Goal: Find specific page/section: Find specific page/section

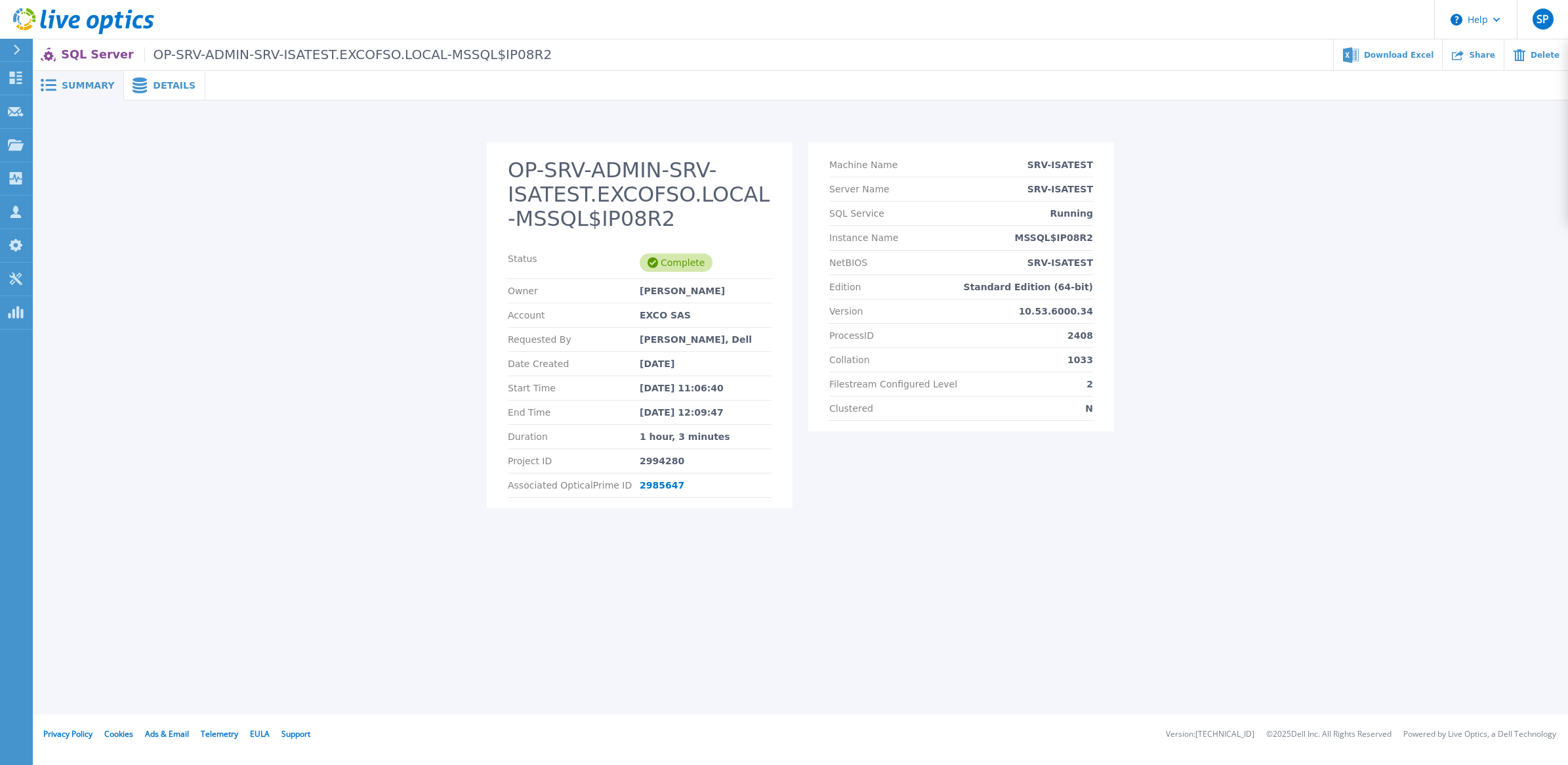
click at [159, 73] on div "Details" at bounding box center [165, 85] width 81 height 29
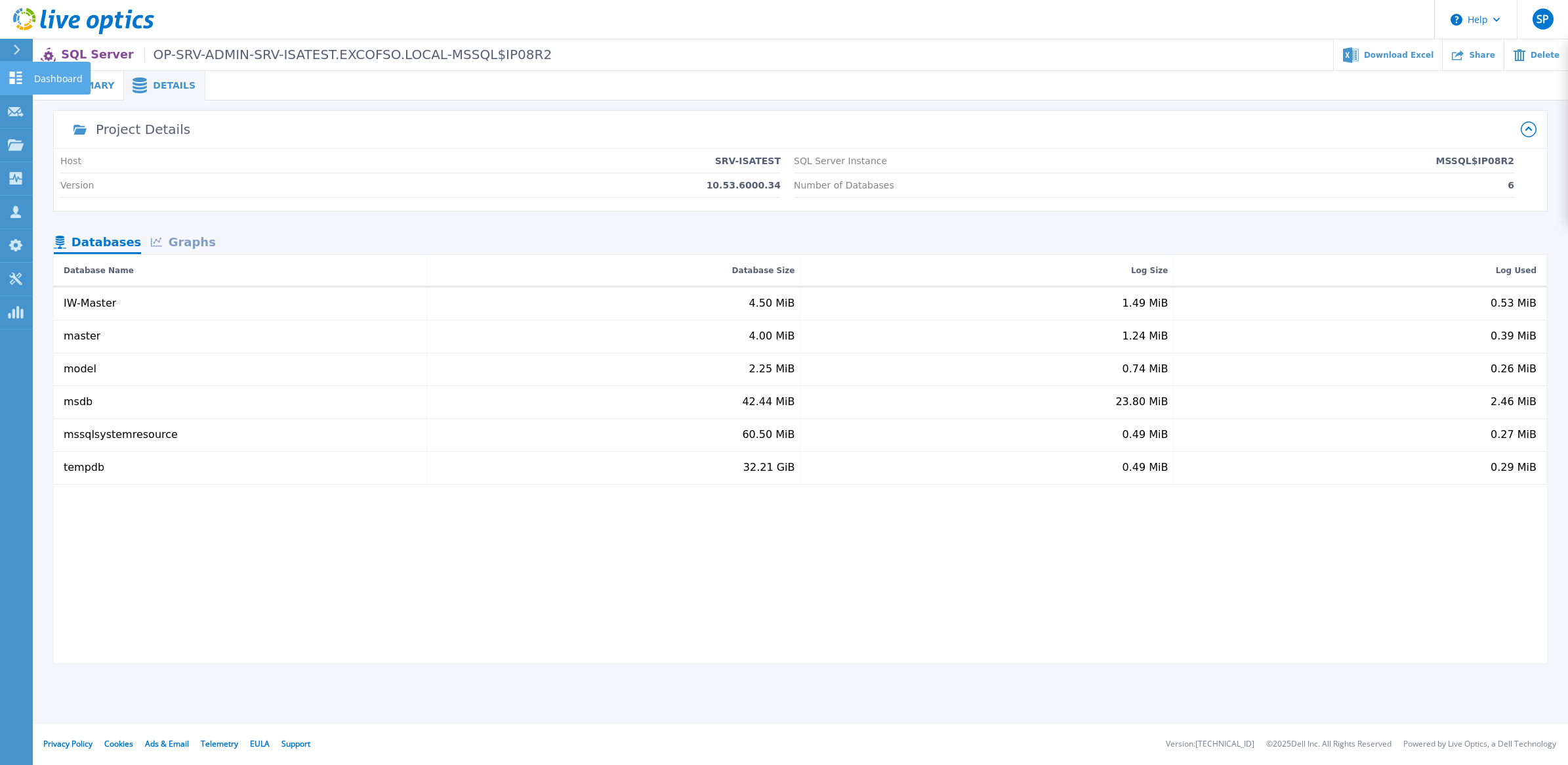
click at [10, 78] on icon at bounding box center [16, 78] width 16 height 13
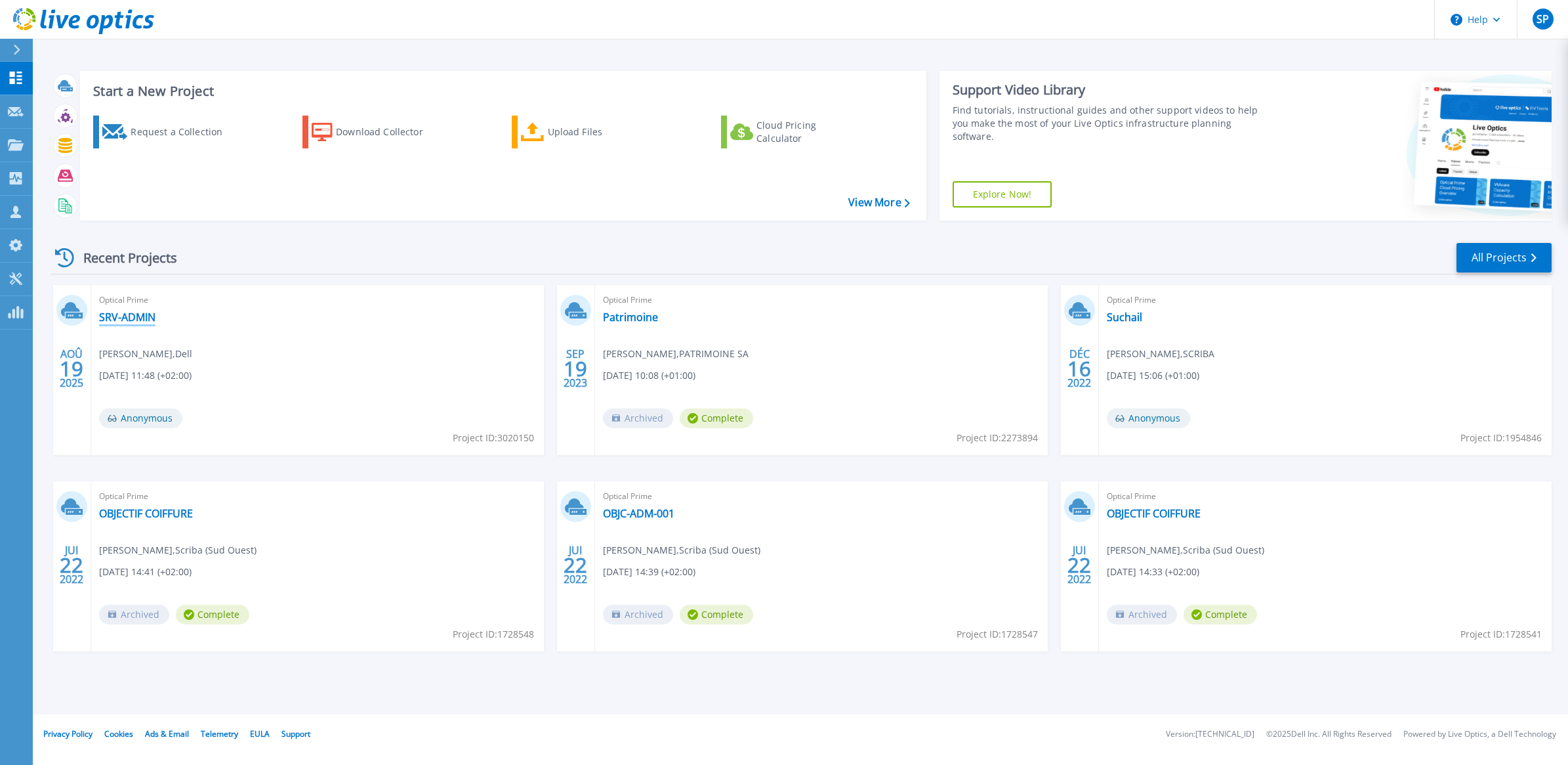
click at [129, 319] on link "SRV-ADMIN" at bounding box center [127, 317] width 57 height 13
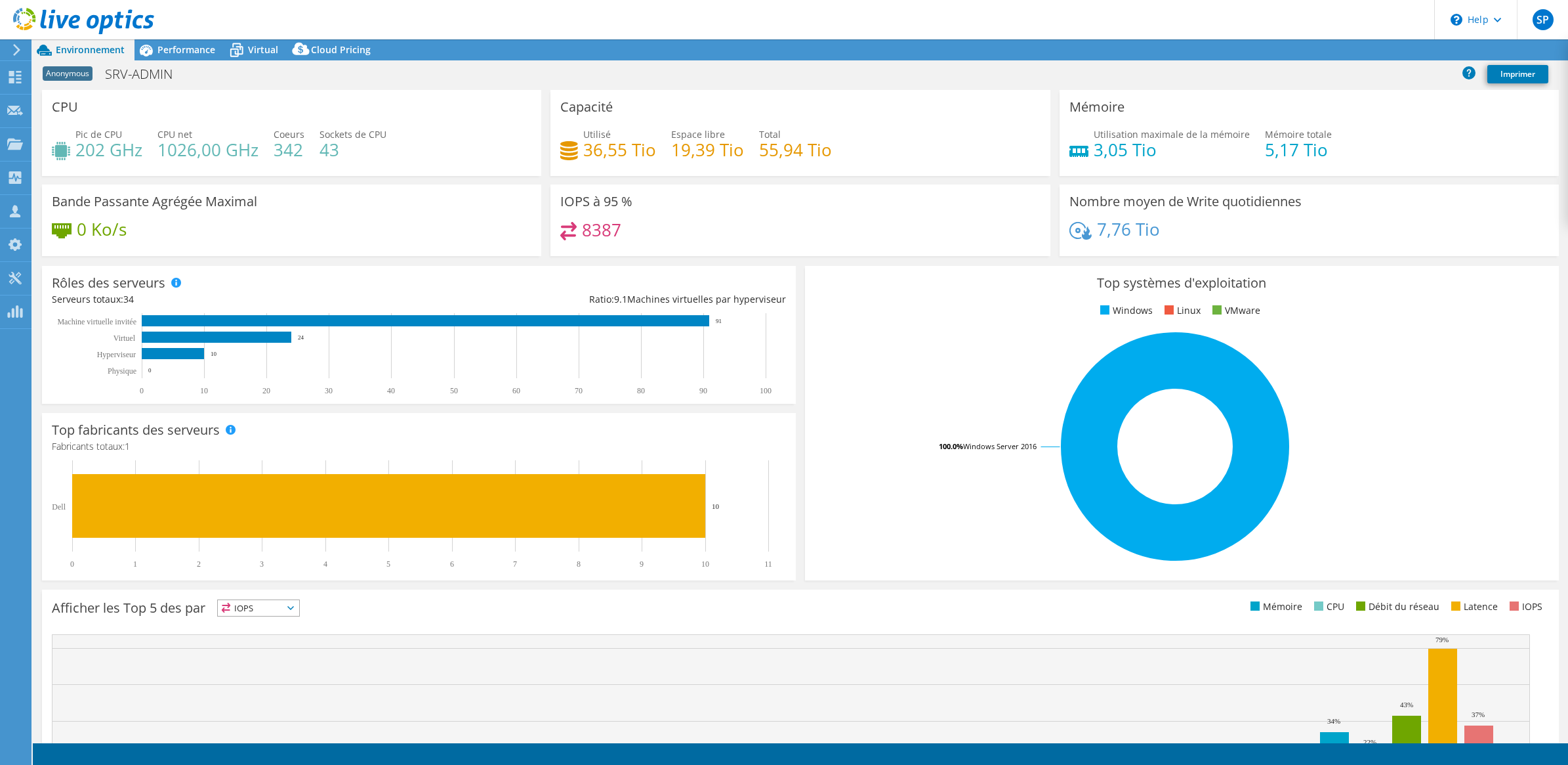
select select "EUFrankfurt"
select select "USD"
